Goal: Task Accomplishment & Management: Use online tool/utility

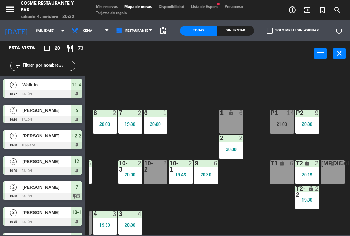
scroll to position [43, 174]
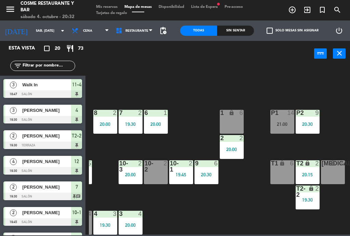
click at [332, 170] on div "[MEDICAL_DATA] lock 6" at bounding box center [333, 173] width 24 height 24
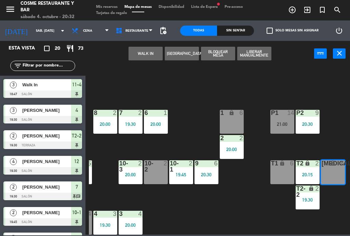
click at [140, 56] on button "WALK IN" at bounding box center [145, 54] width 34 height 14
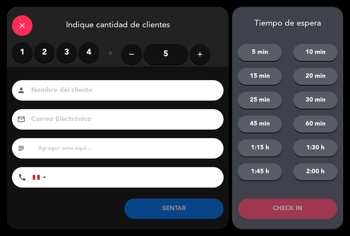
click at [98, 54] on label "4" at bounding box center [89, 52] width 20 height 20
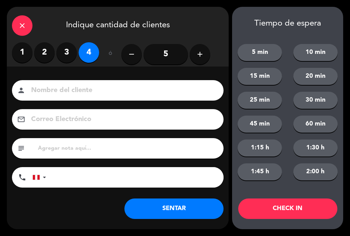
click at [80, 85] on input at bounding box center [122, 91] width 184 height 12
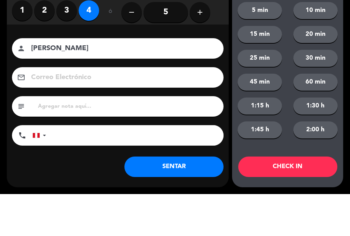
type input "[PERSON_NAME]"
click at [14, 109] on div "email" at bounding box center [117, 119] width 211 height 20
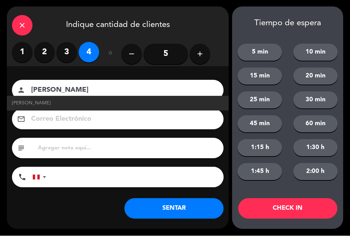
click at [187, 207] on button "SENTAR" at bounding box center [173, 209] width 99 height 20
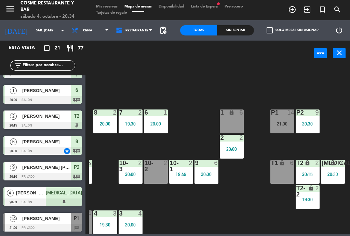
scroll to position [378, 0]
click at [291, 172] on div "T1 lock 6" at bounding box center [282, 173] width 24 height 24
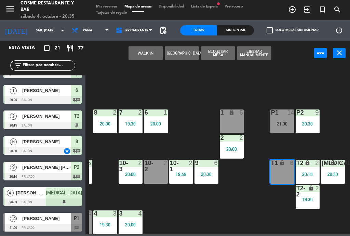
click at [140, 58] on button "WALK IN" at bounding box center [145, 54] width 34 height 14
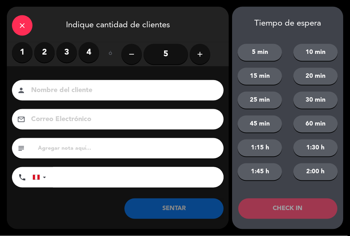
click at [70, 51] on label "3" at bounding box center [66, 52] width 20 height 20
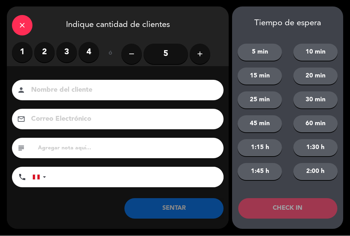
click at [66, 96] on input at bounding box center [122, 91] width 184 height 12
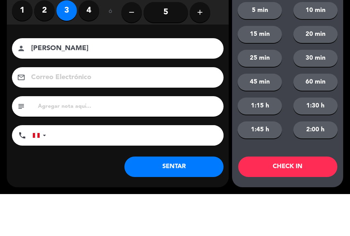
type input "[PERSON_NAME]"
click at [20, 80] on div "Nombre del cliente person [PERSON_NAME] Electrónico email subject phone [GEOGRA…" at bounding box center [118, 135] width 222 height 110
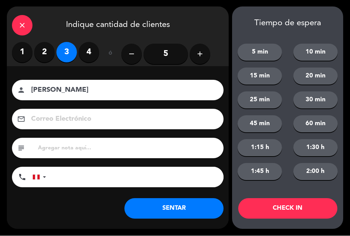
click at [183, 208] on button "SENTAR" at bounding box center [173, 209] width 99 height 20
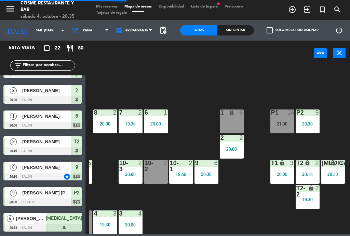
scroll to position [0, 0]
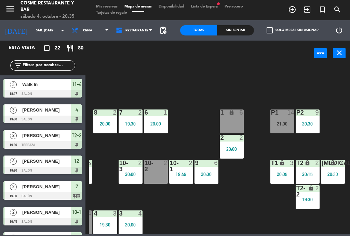
click at [288, 120] on div "P1 14 21:00" at bounding box center [282, 122] width 24 height 24
click at [310, 84] on div "B1 lock 2 B2 lock 2 B3 lock 2 20:00 B4 lock 1 19:49 15 12 14 5 20:00 8 2 20:00 …" at bounding box center [219, 150] width 261 height 170
click at [311, 119] on div "P2 9 20:30" at bounding box center [307, 122] width 24 height 24
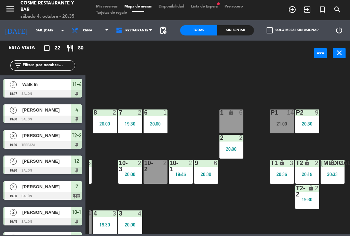
scroll to position [43, 174]
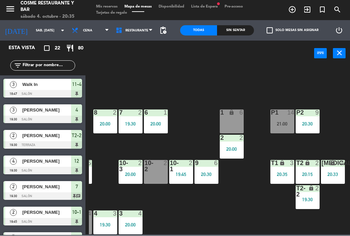
click at [205, 173] on div "20:30" at bounding box center [206, 174] width 24 height 5
click at [244, 204] on div "B1 lock 2 B2 lock 2 B3 lock 2 20:00 B4 lock 1 19:49 15 12 14 5 20:00 8 2 20:00 …" at bounding box center [219, 150] width 261 height 170
click at [307, 173] on div "20:15" at bounding box center [307, 174] width 24 height 5
click at [338, 105] on div "B1 lock 2 B2 lock 2 B3 lock 2 20:00 B4 lock 1 19:49 15 12 14 5 20:00 8 2 20:00 …" at bounding box center [219, 150] width 261 height 170
click at [307, 200] on div "19:30" at bounding box center [307, 200] width 24 height 5
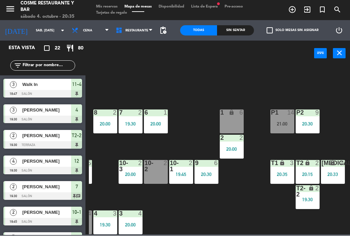
click at [330, 93] on div "B1 lock 2 B2 lock 2 B3 lock 2 20:00 B4 lock 1 19:49 15 12 14 5 20:00 8 2 20:00 …" at bounding box center [219, 150] width 261 height 170
click at [306, 119] on div "P2 9 20:30" at bounding box center [307, 122] width 24 height 24
click at [322, 90] on div "B1 lock 2 B2 lock 2 B3 lock 2 20:00 B4 lock 1 19:49 15 12 14 5 20:00 8 2 20:00 …" at bounding box center [219, 150] width 261 height 170
click at [283, 119] on div "P1 14 21:00" at bounding box center [282, 122] width 24 height 24
click at [318, 87] on div "B1 lock 2 B2 lock 2 B3 lock 2 20:00 B4 lock 1 19:49 15 12 14 5 20:00 8 2 20:00 …" at bounding box center [219, 150] width 261 height 170
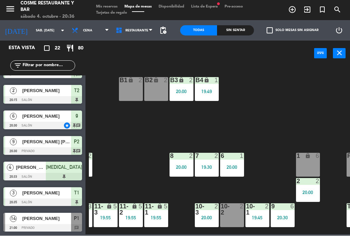
scroll to position [0, 90]
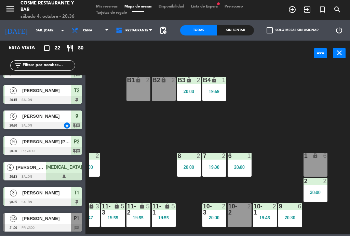
click at [219, 88] on div "B4 lock 1 19:49" at bounding box center [214, 90] width 24 height 24
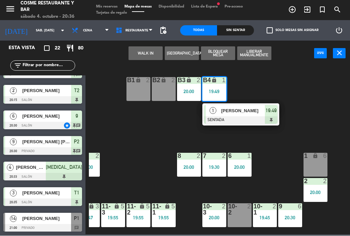
click at [245, 115] on div "[PERSON_NAME]" at bounding box center [242, 111] width 44 height 11
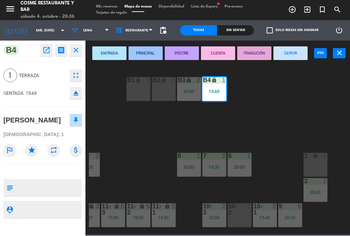
click at [293, 54] on button "SERVIR" at bounding box center [290, 54] width 34 height 14
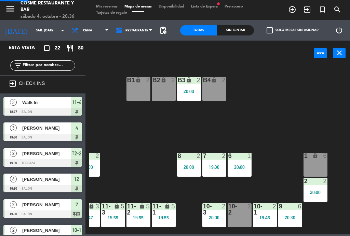
scroll to position [0, 0]
click at [109, 5] on span "Mis reservas" at bounding box center [107, 7] width 28 height 4
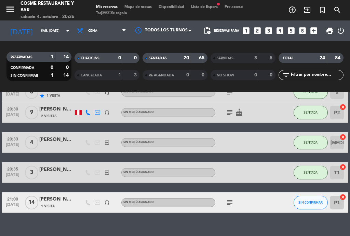
scroll to position [426, 0]
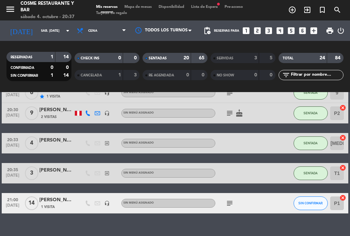
click at [143, 9] on span "Mapa de mesas" at bounding box center [138, 7] width 34 height 4
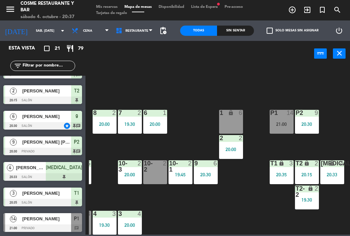
scroll to position [43, 174]
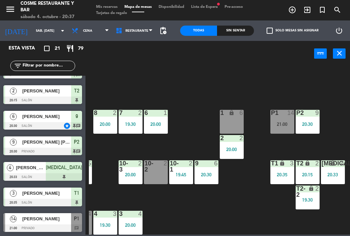
click at [203, 172] on div "20:30" at bounding box center [206, 174] width 24 height 5
click at [228, 203] on div "B1 lock 2 B2 lock 2 B3 lock 2 20:00 B4 lock 2 15 12 14 5 20:00 8 2 20:00 7 2 19…" at bounding box center [219, 150] width 261 height 170
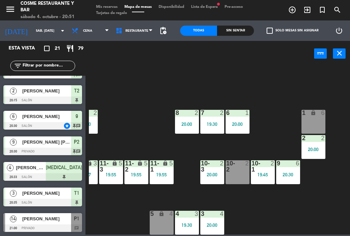
scroll to position [43, 92]
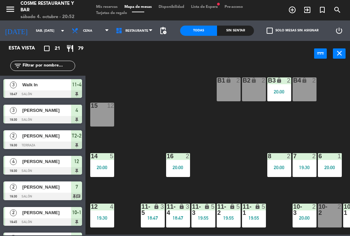
click at [278, 166] on div "20:00" at bounding box center [279, 167] width 24 height 5
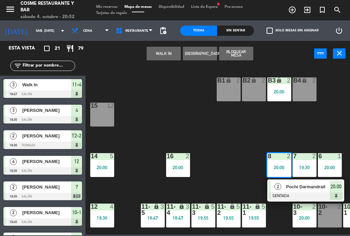
click at [301, 190] on span "Pochi Darmandrail" at bounding box center [308, 186] width 44 height 7
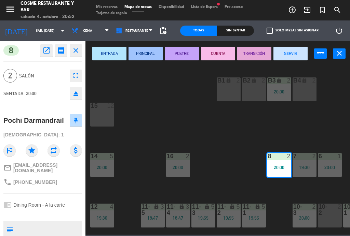
click at [293, 51] on button "SERVIR" at bounding box center [290, 54] width 34 height 14
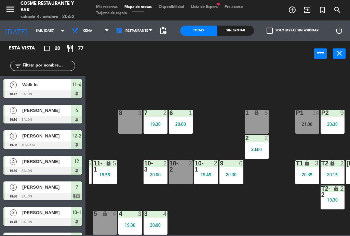
scroll to position [43, 149]
click at [262, 150] on div "20:00" at bounding box center [257, 149] width 24 height 5
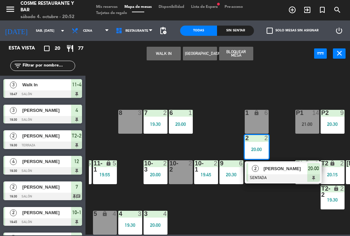
click at [141, 121] on div "8 3" at bounding box center [130, 122] width 24 height 24
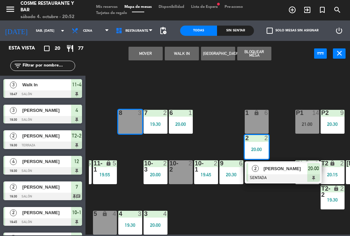
click at [149, 54] on button "Mover" at bounding box center [145, 54] width 34 height 14
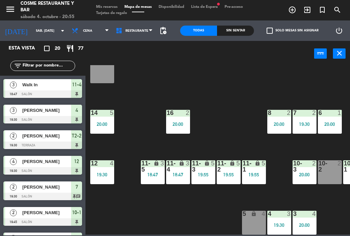
scroll to position [43, 0]
click at [102, 169] on div "12 4 19:30" at bounding box center [102, 173] width 24 height 24
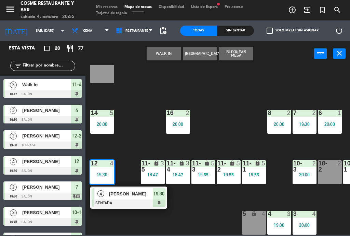
click at [118, 200] on div at bounding box center [128, 204] width 73 height 8
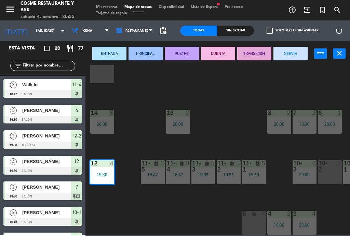
click at [291, 51] on button "SERVIR" at bounding box center [290, 54] width 34 height 14
